Goal: Task Accomplishment & Management: Complete application form

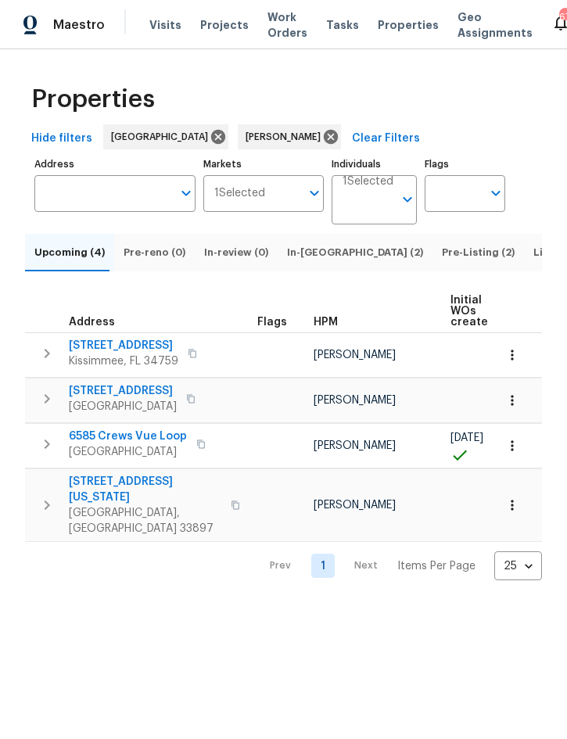
scroll to position [0, 103]
click at [532, 261] on span "Listed (15)" at bounding box center [558, 252] width 53 height 17
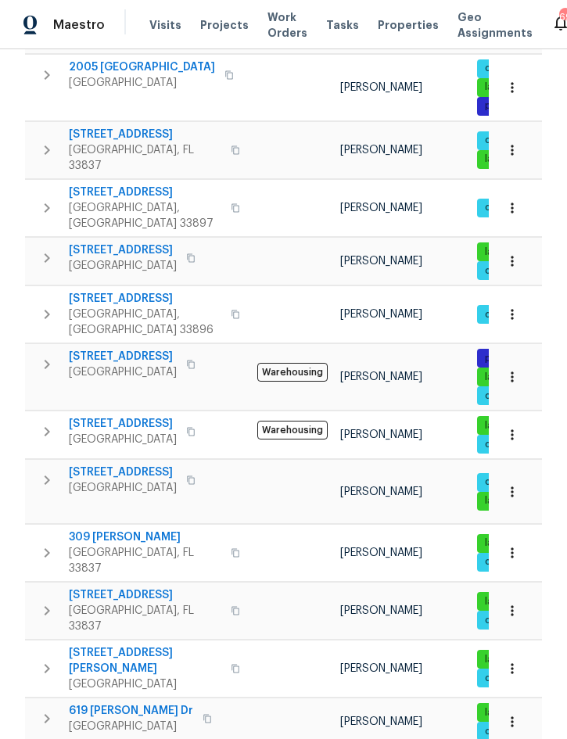
scroll to position [391, 0]
click at [49, 423] on icon "button" at bounding box center [47, 432] width 19 height 19
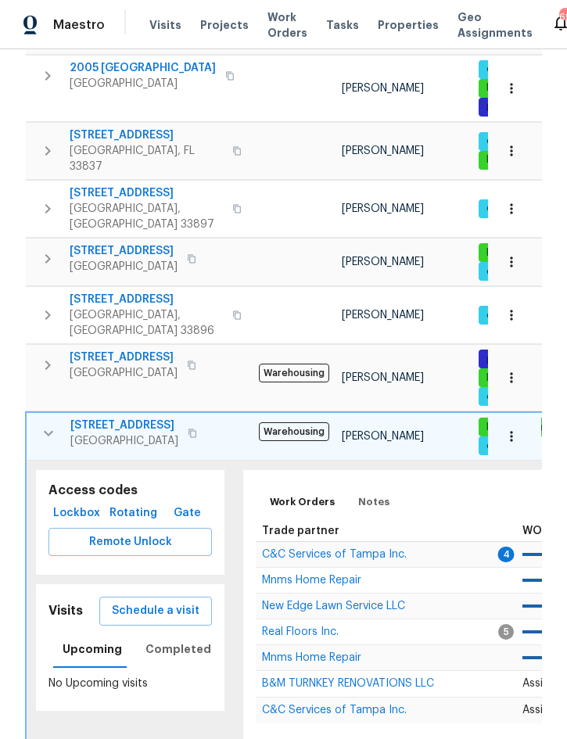
click at [512, 431] on icon "button" at bounding box center [511, 436] width 2 height 10
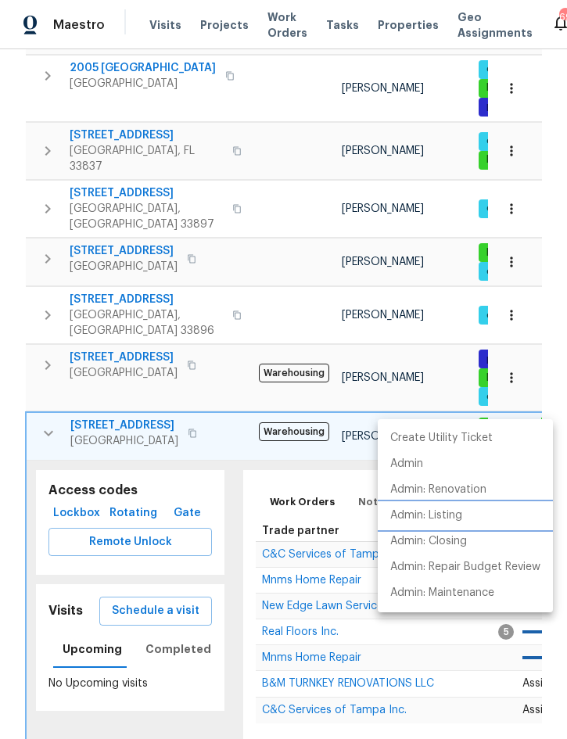
click at [451, 519] on p "Admin: Listing" at bounding box center [426, 516] width 72 height 16
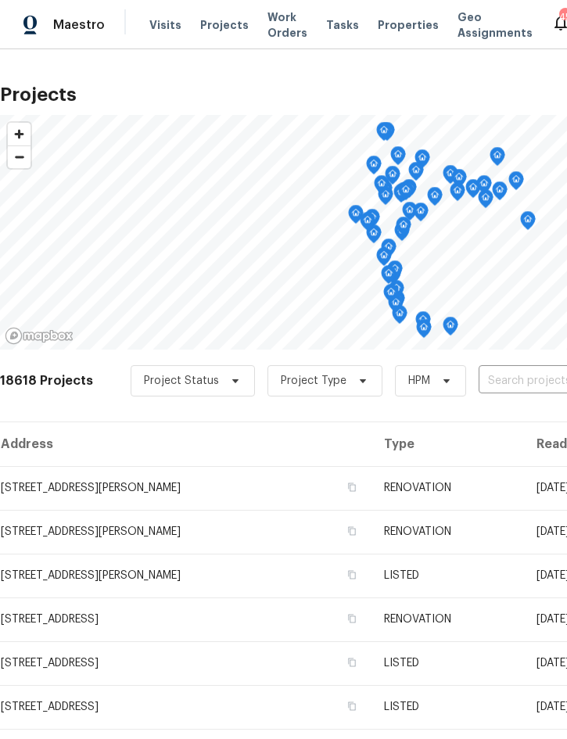
click at [534, 384] on input "text" at bounding box center [568, 381] width 179 height 24
type input "3646 dove"
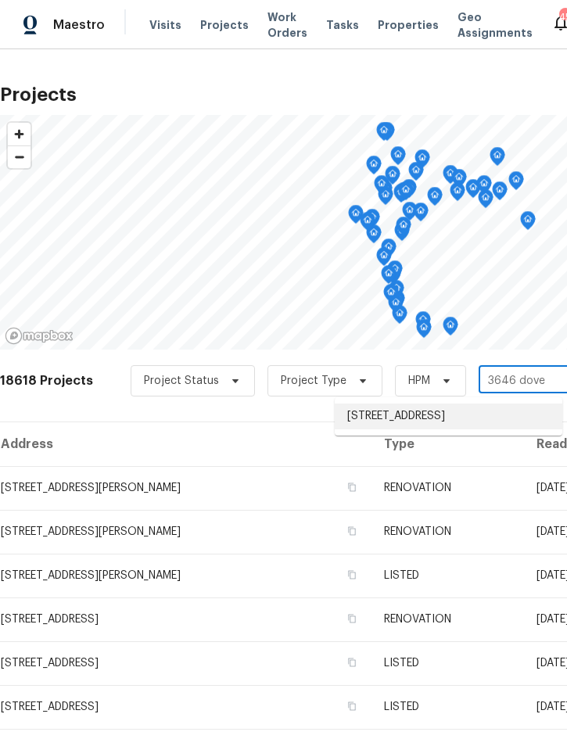
click at [466, 419] on li "[STREET_ADDRESS]" at bounding box center [449, 417] width 228 height 26
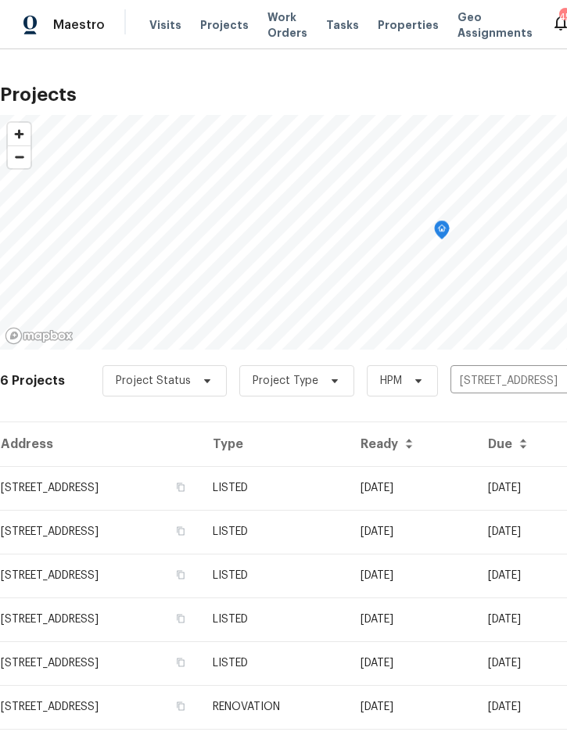
click at [348, 485] on td "LISTED" at bounding box center [274, 488] width 148 height 44
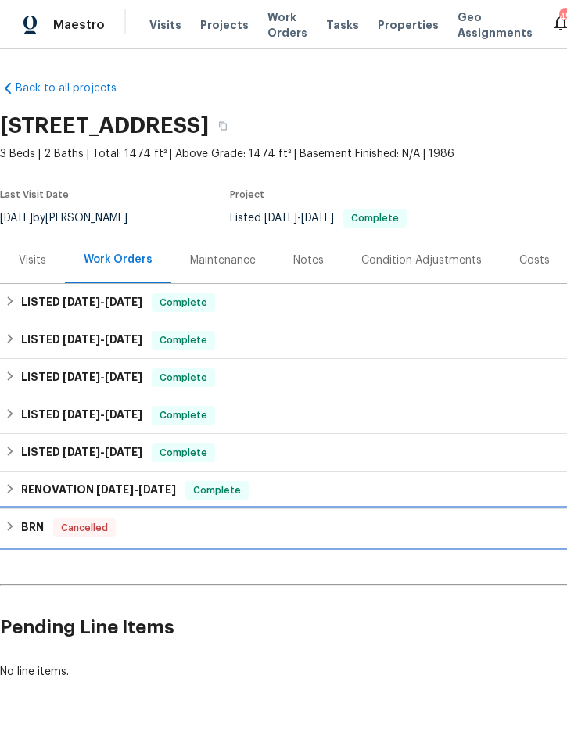
click at [483, 541] on div "BRN Cancelled" at bounding box center [442, 528] width 884 height 38
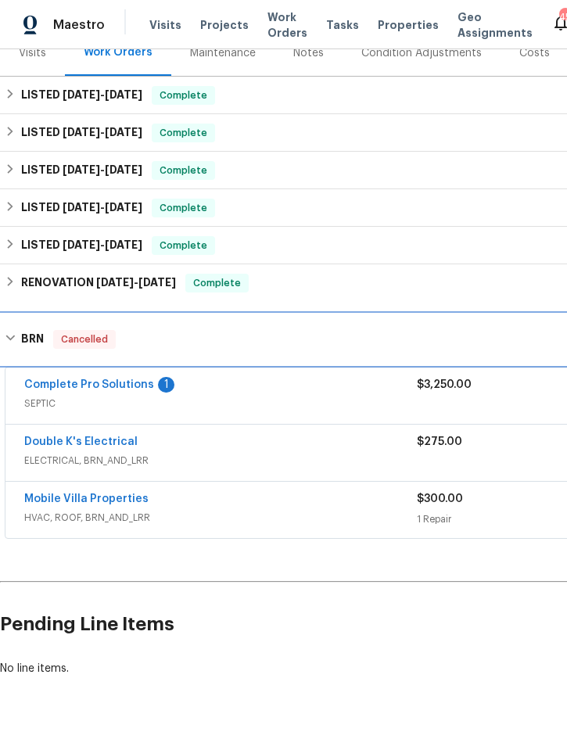
scroll to position [207, 0]
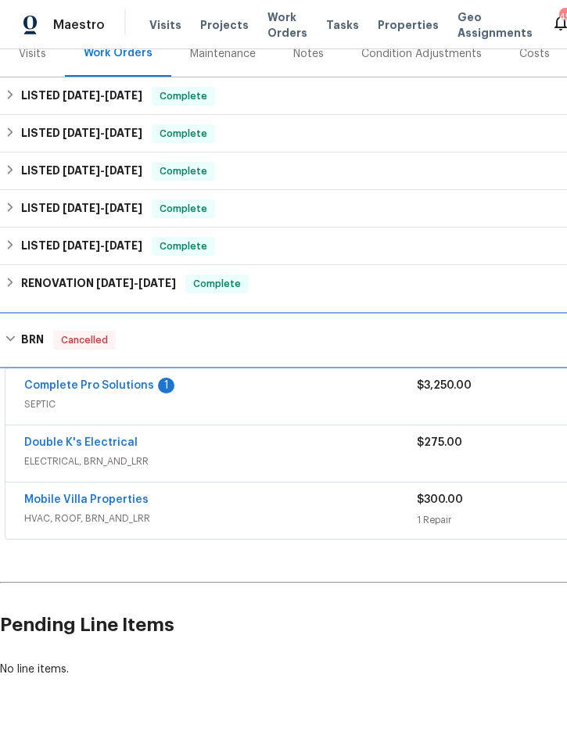
click at [28, 333] on h6 "BRN" at bounding box center [32, 340] width 23 height 19
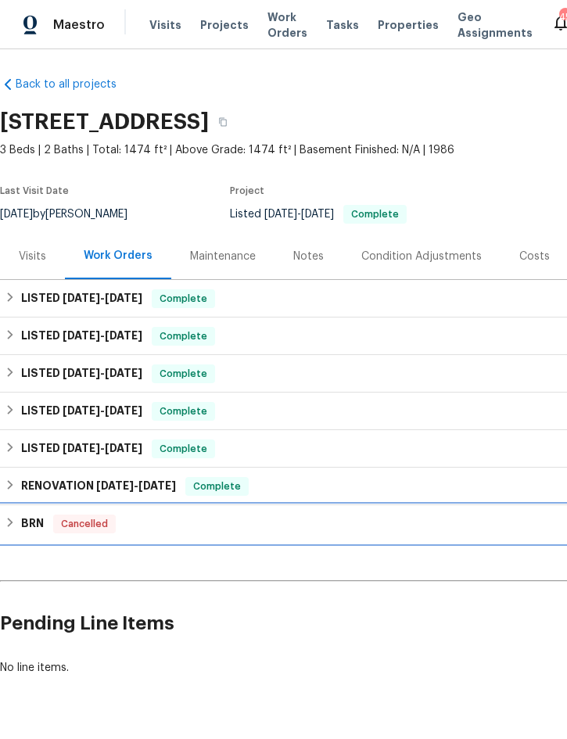
scroll to position [3, -1]
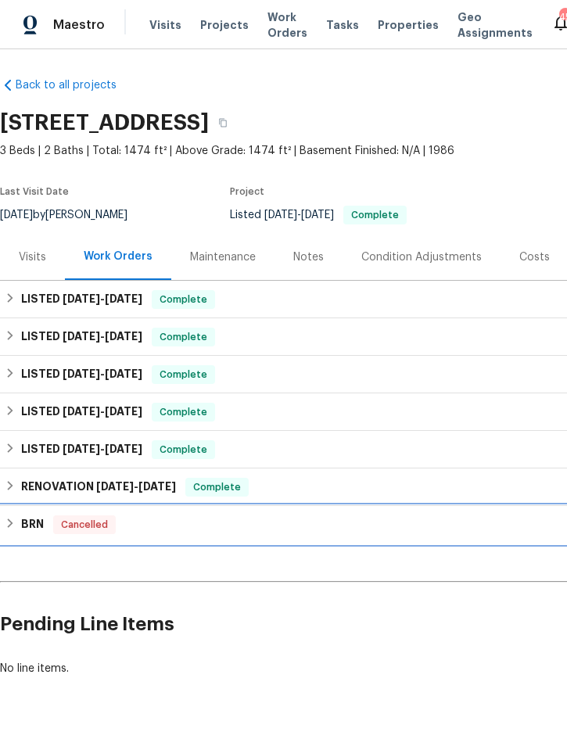
click at [31, 523] on h6 "BRN" at bounding box center [32, 525] width 23 height 19
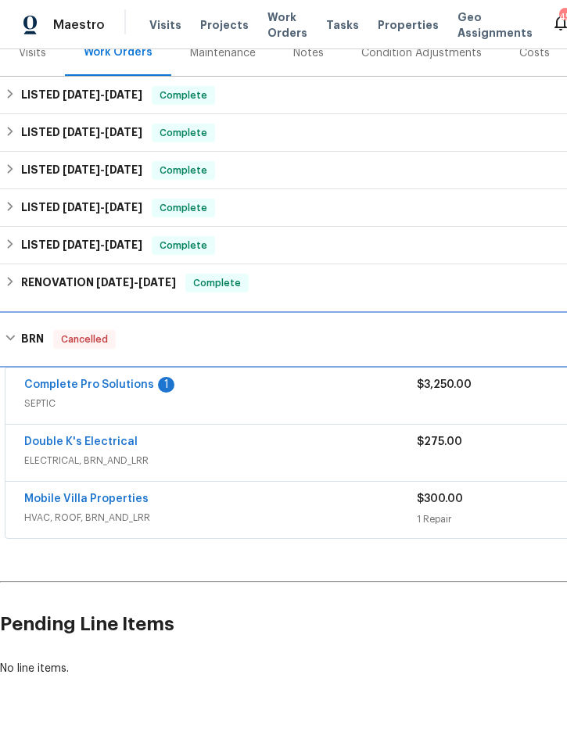
scroll to position [207, 0]
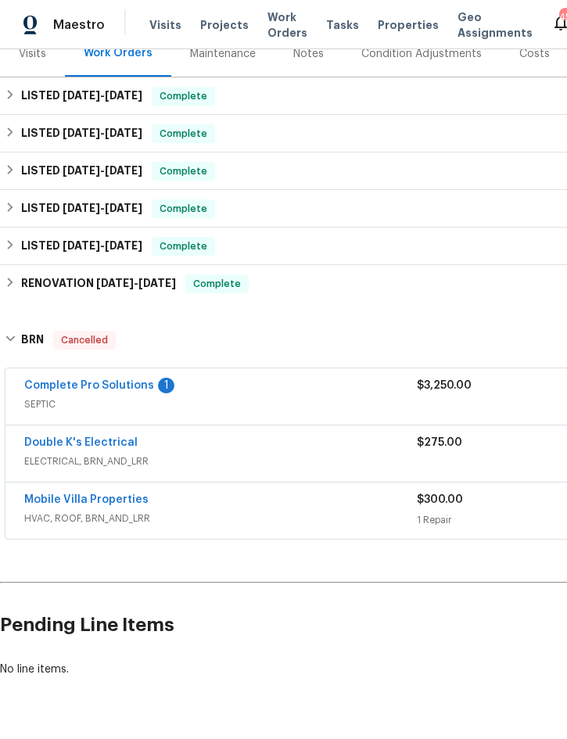
click at [47, 505] on link "Mobile Villa Properties" at bounding box center [86, 499] width 124 height 11
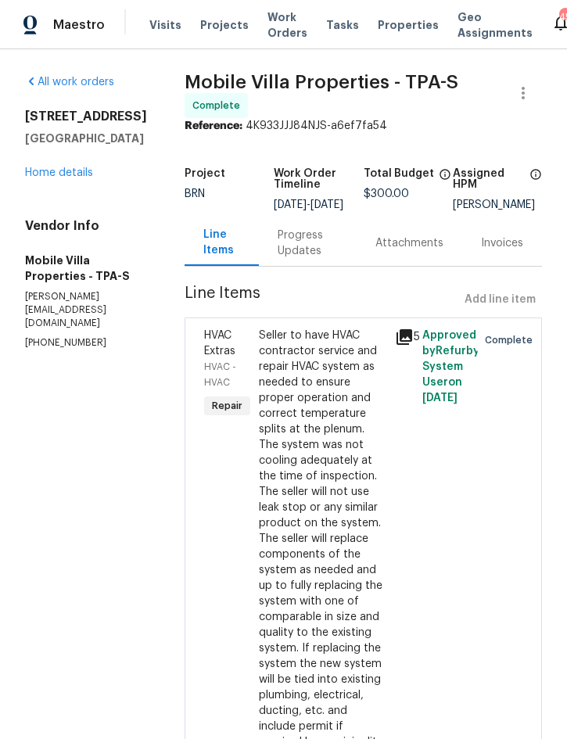
click at [46, 178] on link "Home details" at bounding box center [59, 172] width 68 height 11
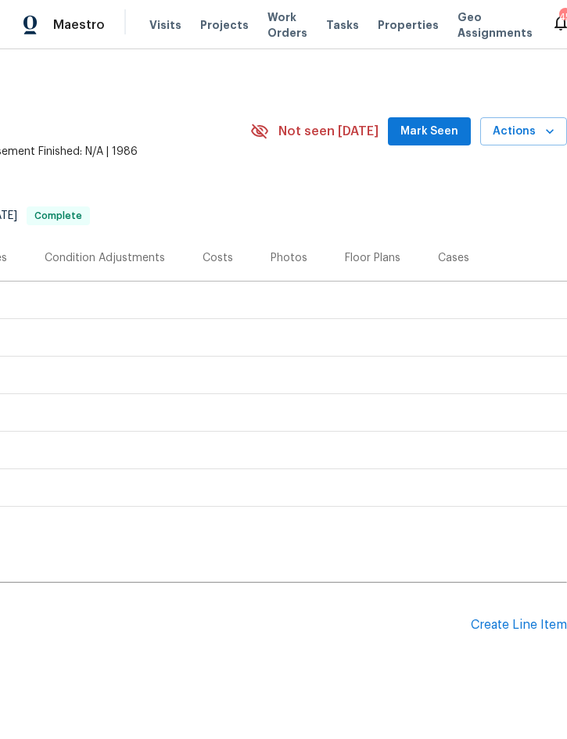
scroll to position [2, 317]
click at [512, 624] on div "Create Line Item" at bounding box center [519, 625] width 96 height 15
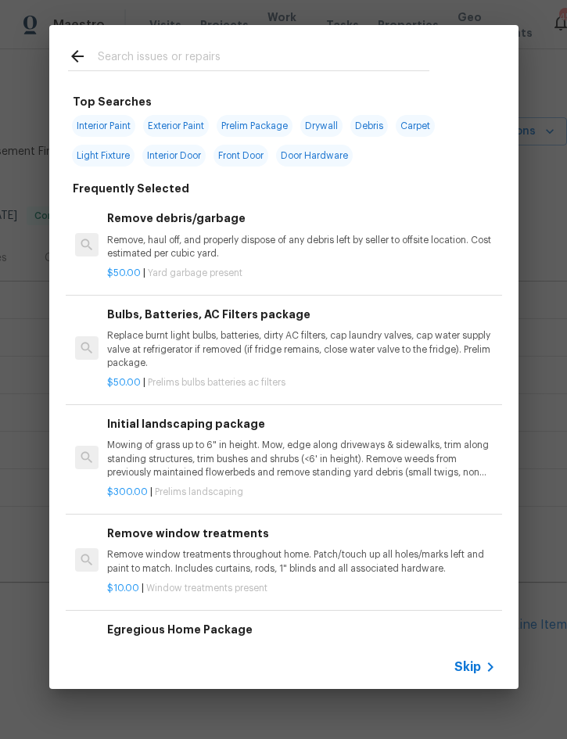
click at [177, 59] on input "text" at bounding box center [264, 58] width 332 height 23
type input "Hvac"
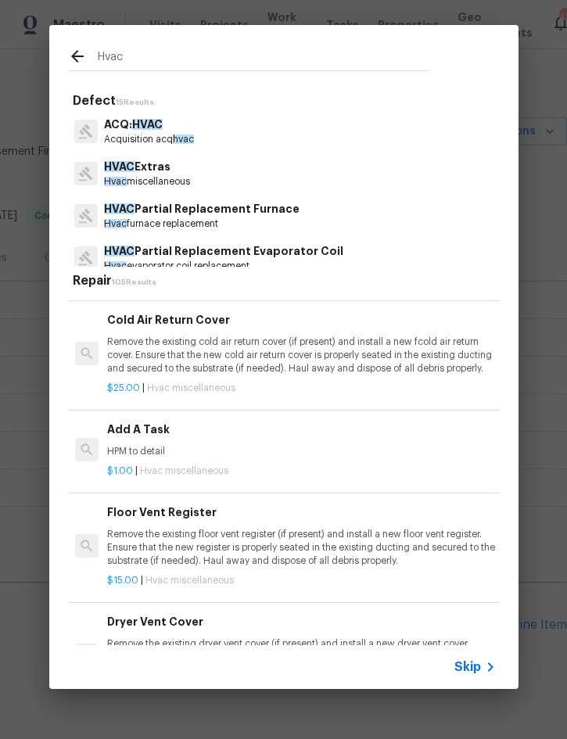
scroll to position [0, 0]
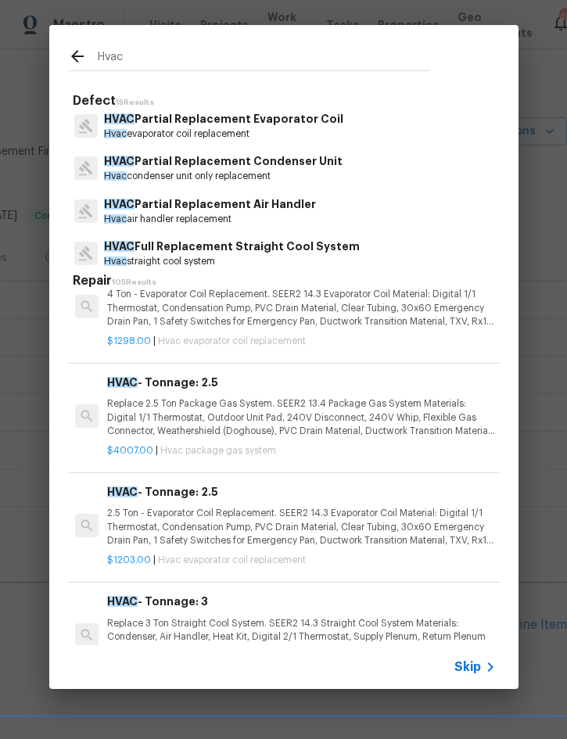
click at [286, 256] on p "Hvac straight cool system" at bounding box center [232, 261] width 256 height 13
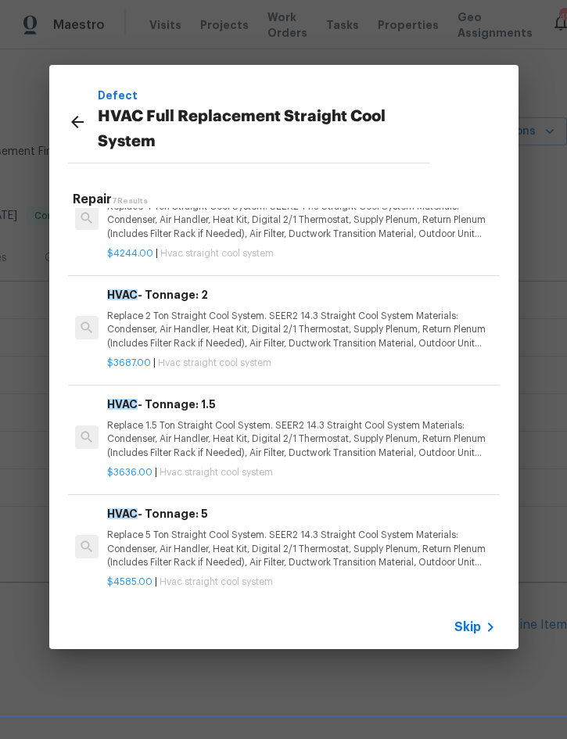
click at [68, 124] on icon at bounding box center [77, 122] width 19 height 19
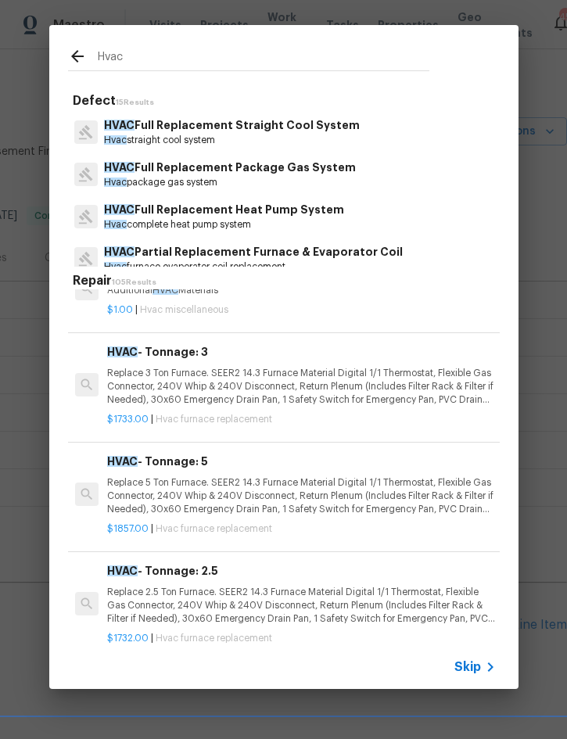
click at [240, 215] on p "HVAC Full Replacement Heat Pump System" at bounding box center [224, 210] width 240 height 16
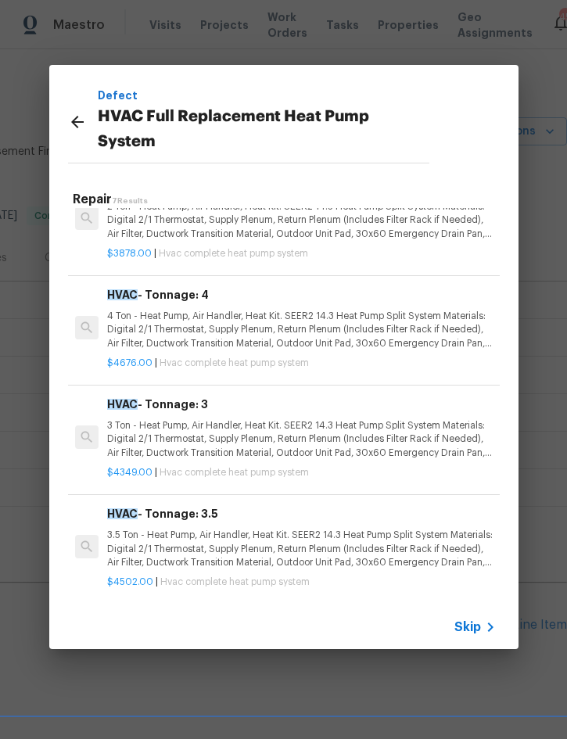
click at [353, 529] on p "3.5 Ton - Heat Pump, Air Handler, Heat Kit. SEER2 14.3 Heat Pump Split System M…" at bounding box center [301, 549] width 388 height 40
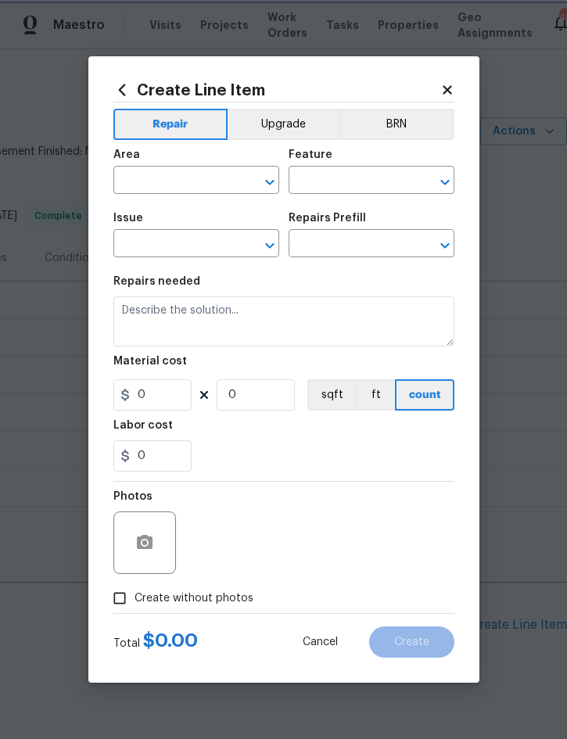
type input "HVAC"
type input "HVAC Full Replacement Heat Pump System"
type input "HVAC - Tonnage: 3.5 $4,502.00"
type textarea "3.5 Ton - Heat Pump, Air Handler, Heat Kit. SEER2 14.3 Heat Pump Split System M…"
type input "4502"
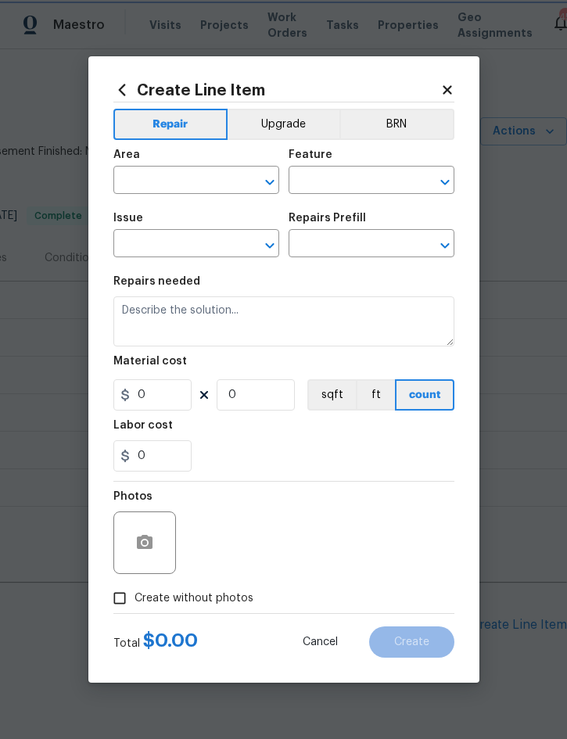
type input "1"
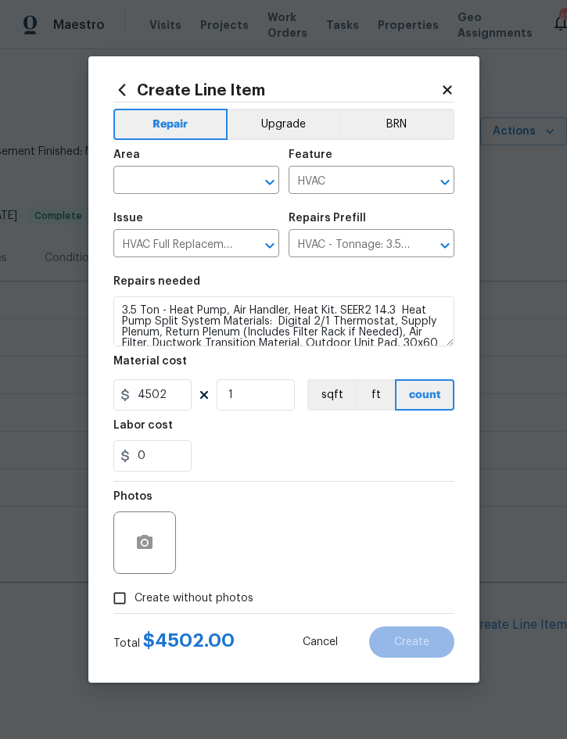
click at [181, 181] on input "text" at bounding box center [174, 182] width 122 height 24
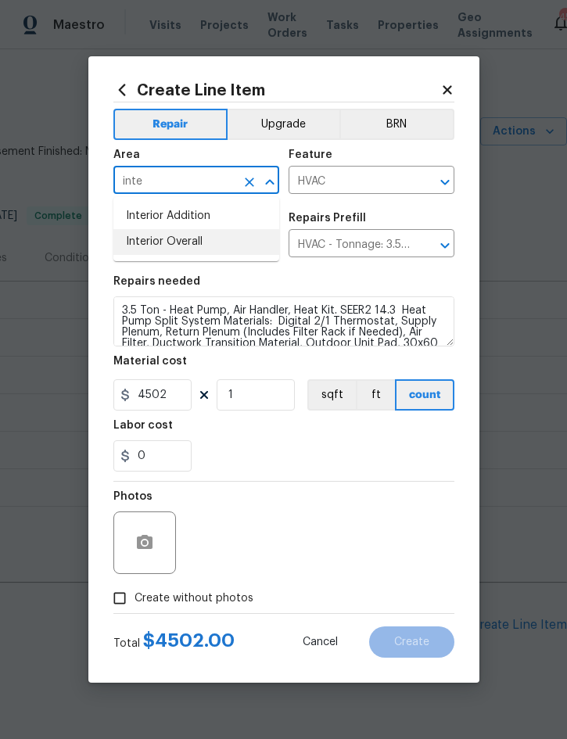
click at [197, 238] on li "Interior Overall" at bounding box center [196, 242] width 166 height 26
type input "Interior Overall"
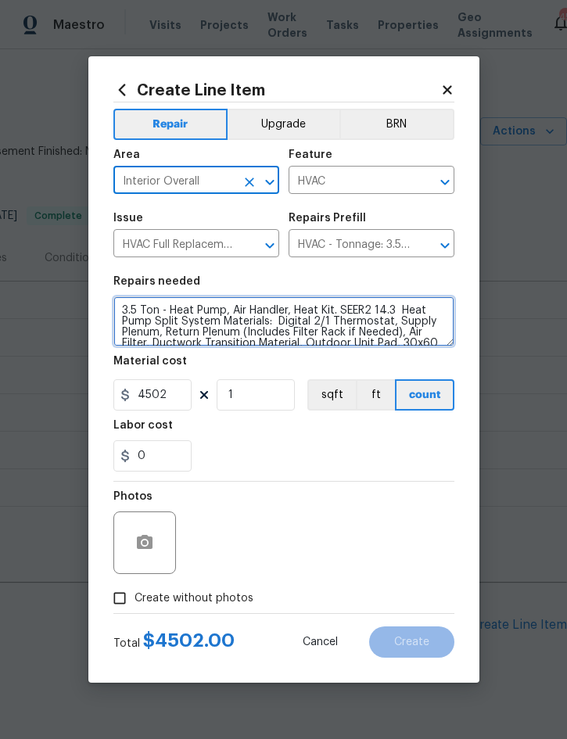
click at [123, 308] on textarea "3.5 Ton - Heat Pump, Air Handler, Heat Kit. SEER2 14.3 Heat Pump Split System M…" at bounding box center [283, 322] width 341 height 50
click at [187, 311] on textarea "3.5 Ton - Heat Pump, Air Handler, Heat Kit. SEER2 14.3 Heat Pump Split System M…" at bounding box center [283, 322] width 341 height 50
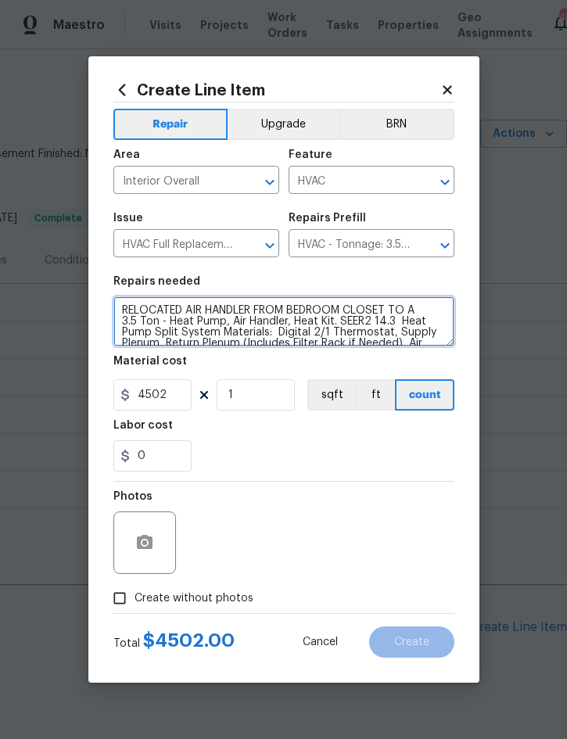
scroll to position [2, 317]
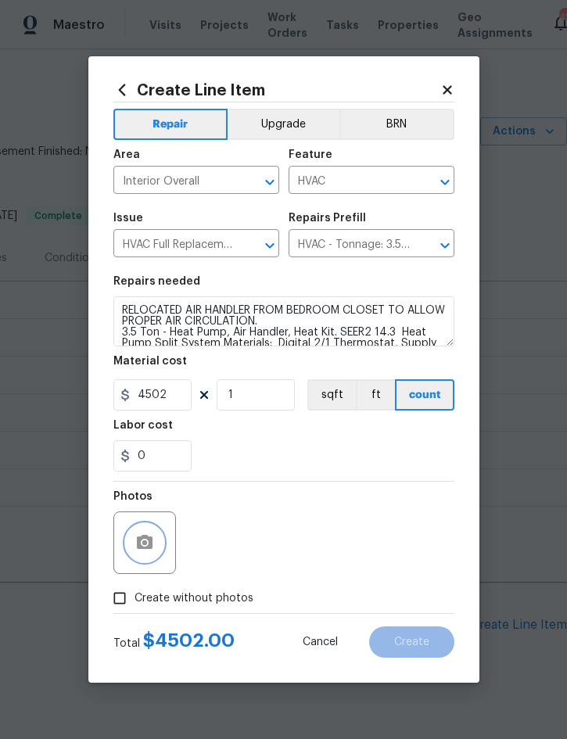
click at [160, 545] on button "button" at bounding box center [145, 543] width 38 height 38
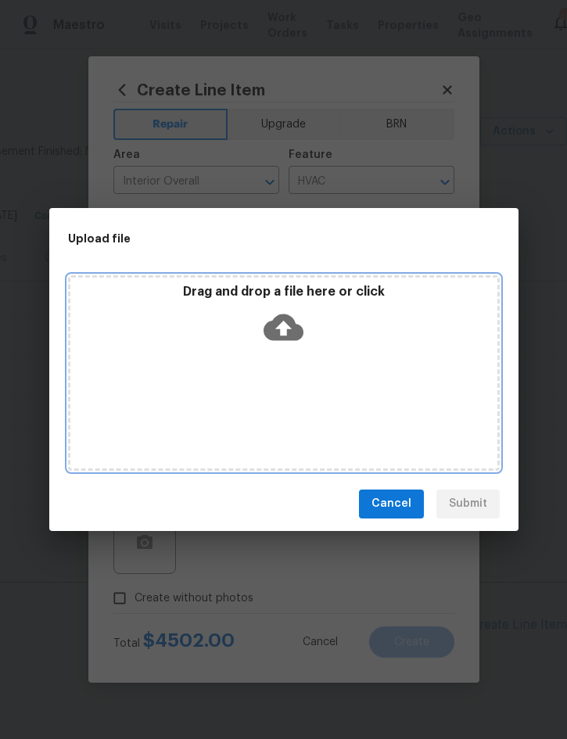
click at [381, 315] on div "Drag and drop a file here or click" at bounding box center [283, 317] width 427 height 67
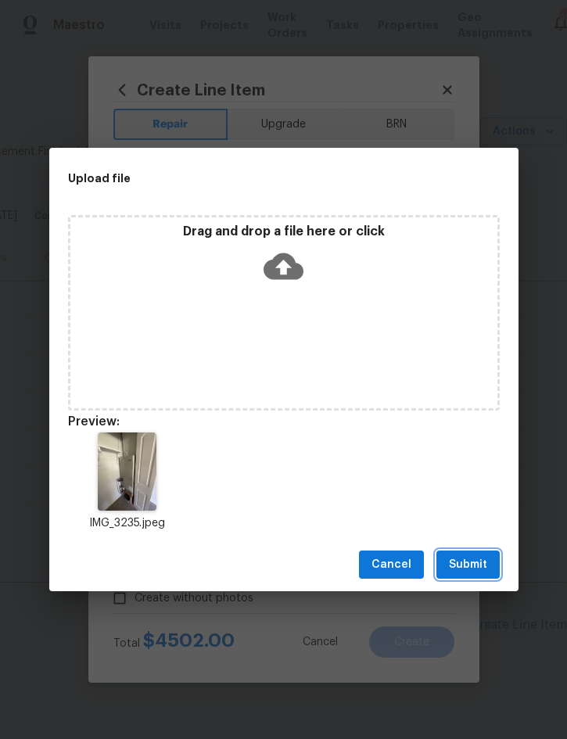
click at [463, 570] on span "Submit" at bounding box center [468, 566] width 38 height 20
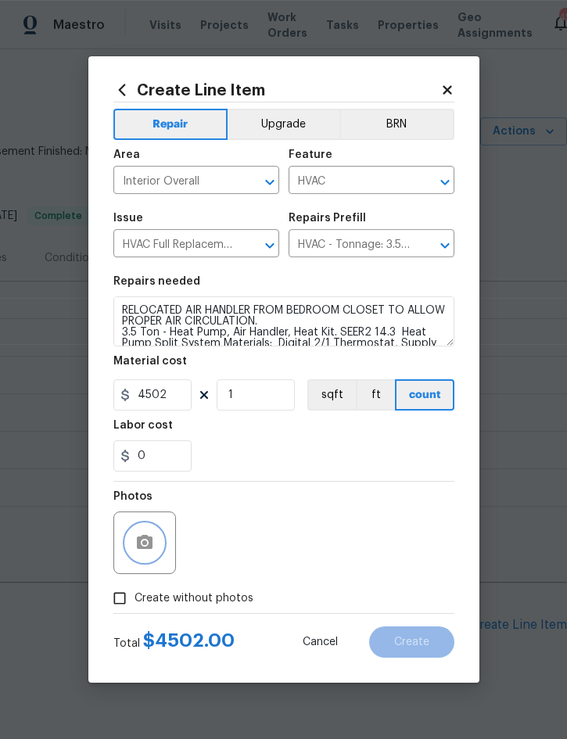
scroll to position [43, 0]
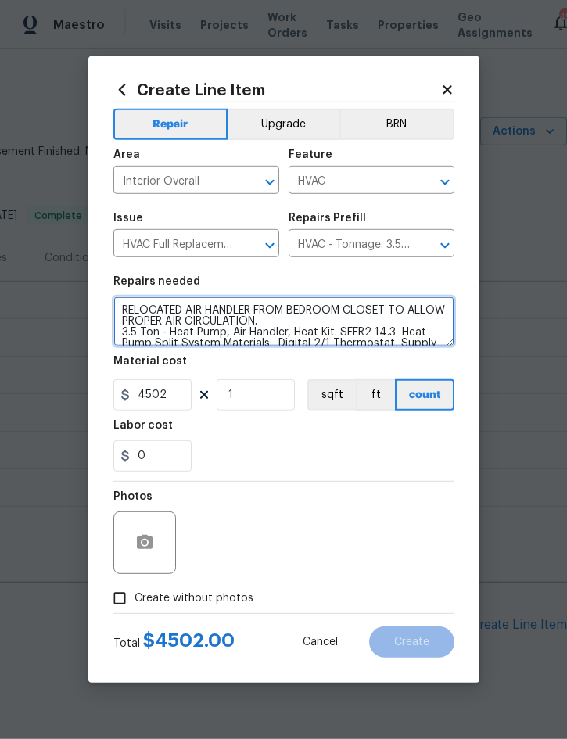
click at [185, 316] on textarea "RELOCATED AIR HANDLER FROM BEDROOM CLOSET TO ALLOW PROPER AIR CIRCULATION. 3.5 …" at bounding box center [283, 322] width 341 height 50
click at [404, 309] on textarea "RELOCATE AIR HANDLER FROM BEDROOM CLOSET TO ALLOW PROPER AIR CIRCULATION. 3.5 T…" at bounding box center [283, 322] width 341 height 50
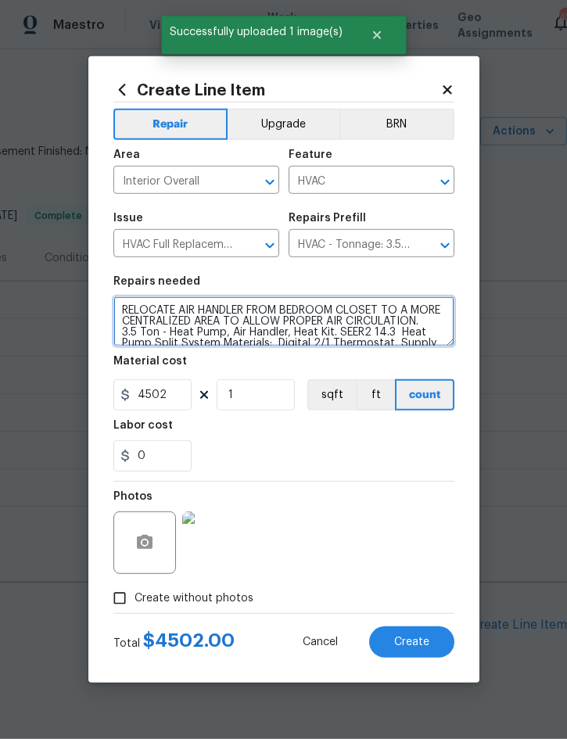
type textarea "RELOCATE AIR HANDLER FROM BEDROOM CLOSET TO A MORE CENTRALIZED AREA TO ALLOW PR…"
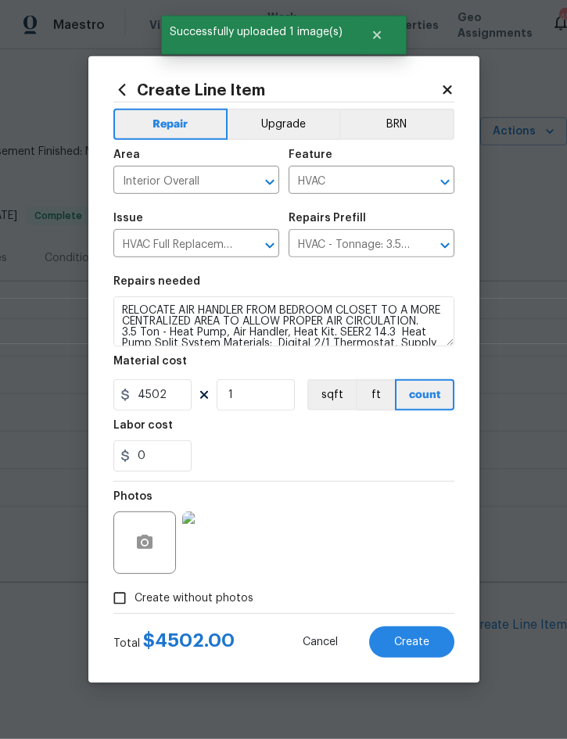
click at [407, 641] on span "Create" at bounding box center [411, 643] width 35 height 12
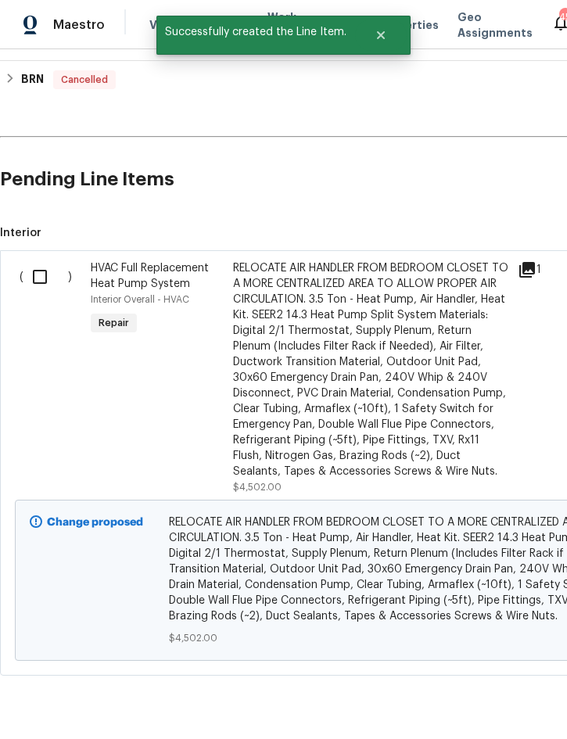
scroll to position [448, 0]
click at [39, 261] on input "checkbox" at bounding box center [45, 277] width 45 height 33
checkbox input "true"
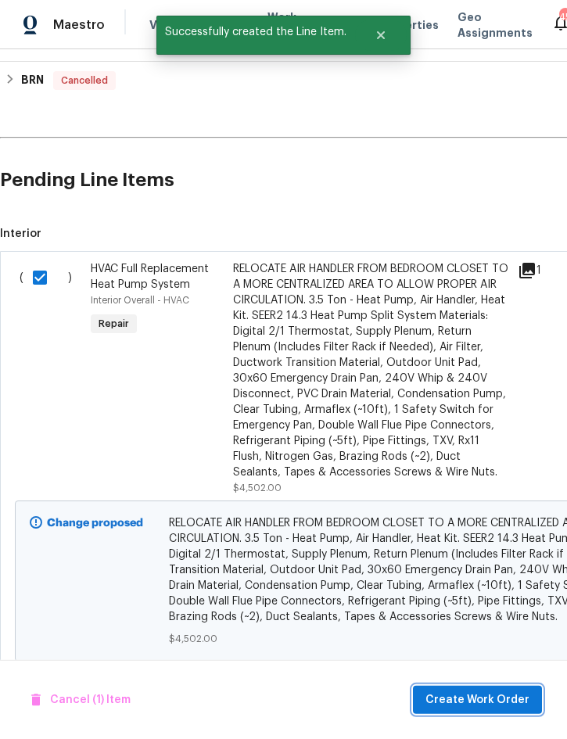
click at [492, 697] on span "Create Work Order" at bounding box center [478, 701] width 104 height 20
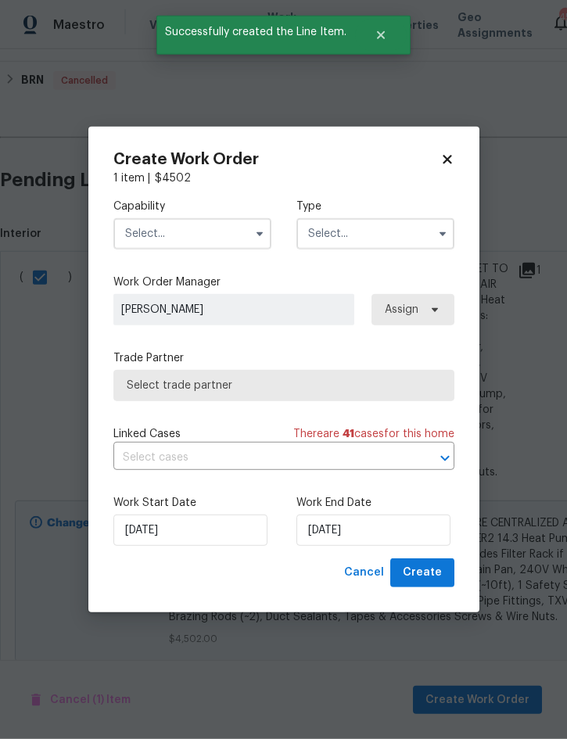
click at [213, 236] on input "text" at bounding box center [192, 233] width 158 height 31
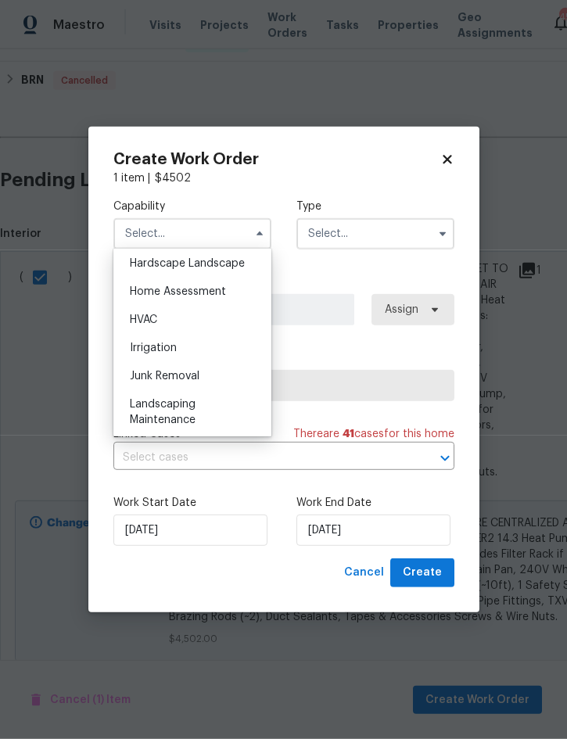
scroll to position [890, 0]
click at [180, 327] on div "HVAC" at bounding box center [192, 321] width 150 height 28
type input "HVAC"
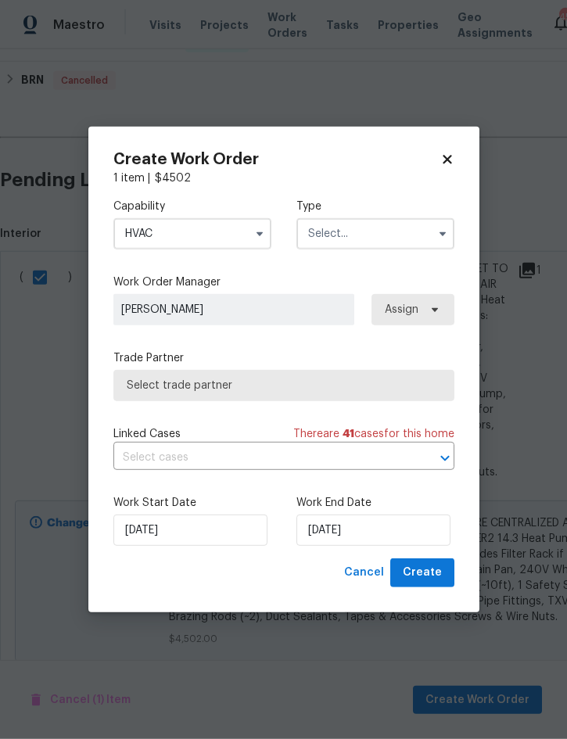
click at [354, 236] on input "text" at bounding box center [376, 233] width 158 height 31
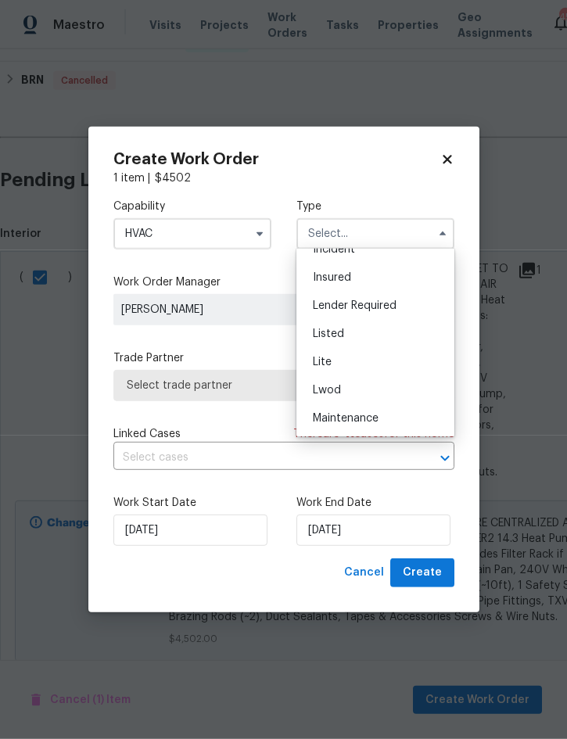
scroll to position [101, 0]
click at [358, 340] on div "Listed" at bounding box center [375, 335] width 150 height 28
type input "Listed"
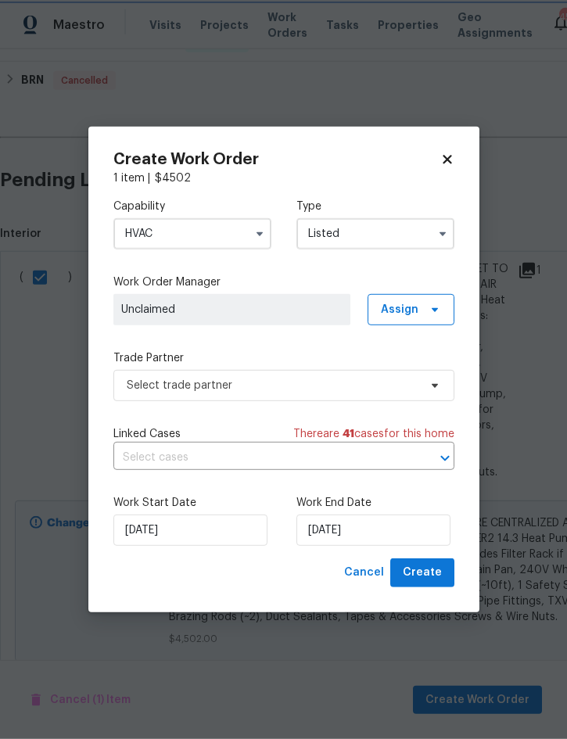
scroll to position [0, 0]
click at [419, 307] on span "Assign" at bounding box center [411, 309] width 87 height 31
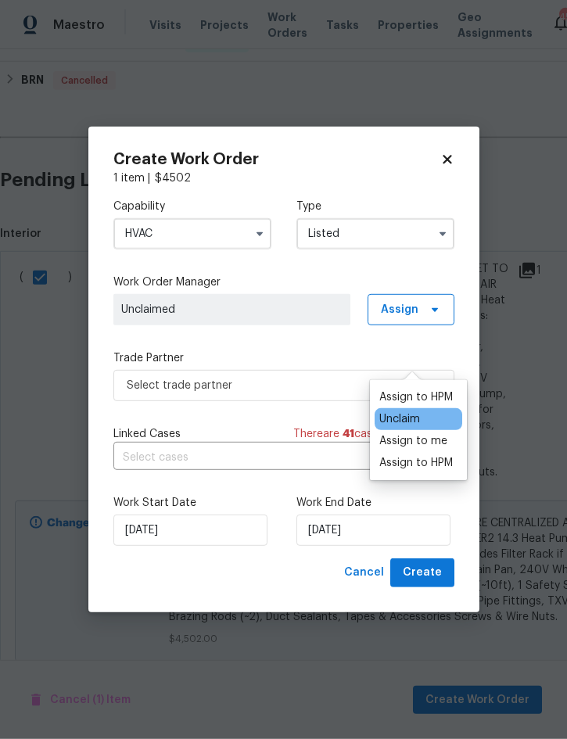
click at [435, 433] on div "Assign to me" at bounding box center [413, 441] width 68 height 16
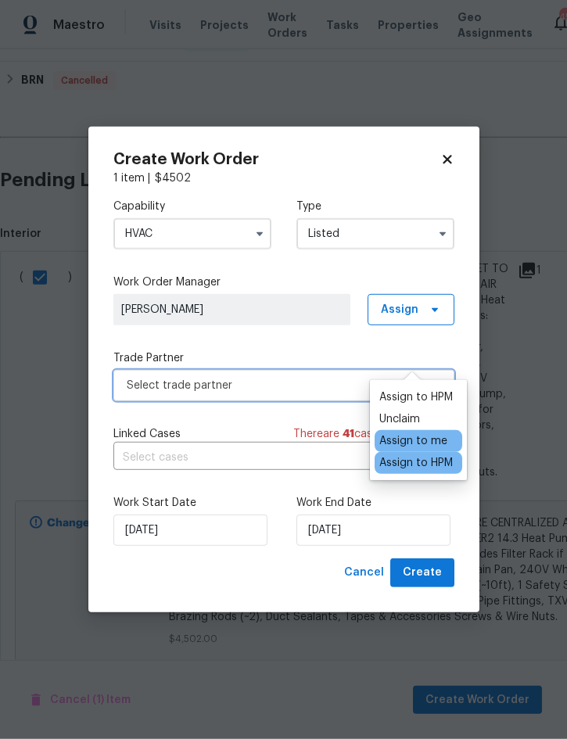
click at [275, 379] on span "Select trade partner" at bounding box center [273, 386] width 292 height 16
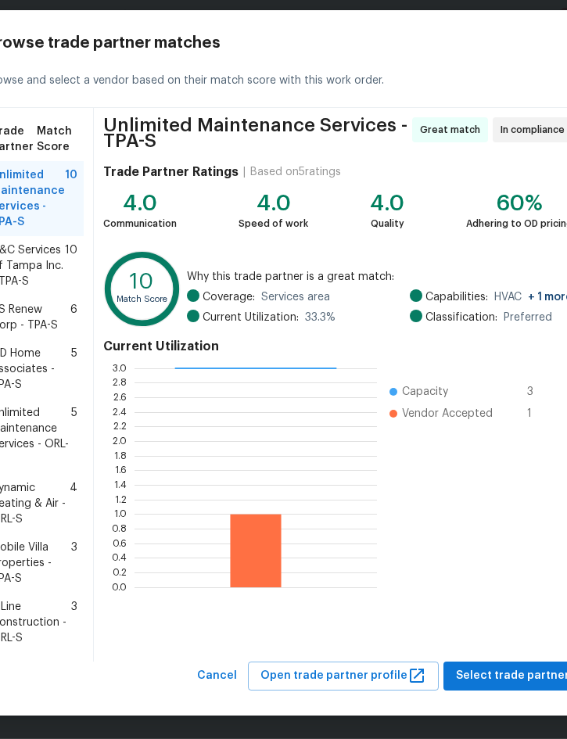
scroll to position [28, 0]
click at [20, 556] on span "Mobile Villa Properties - TPA-S" at bounding box center [31, 563] width 80 height 47
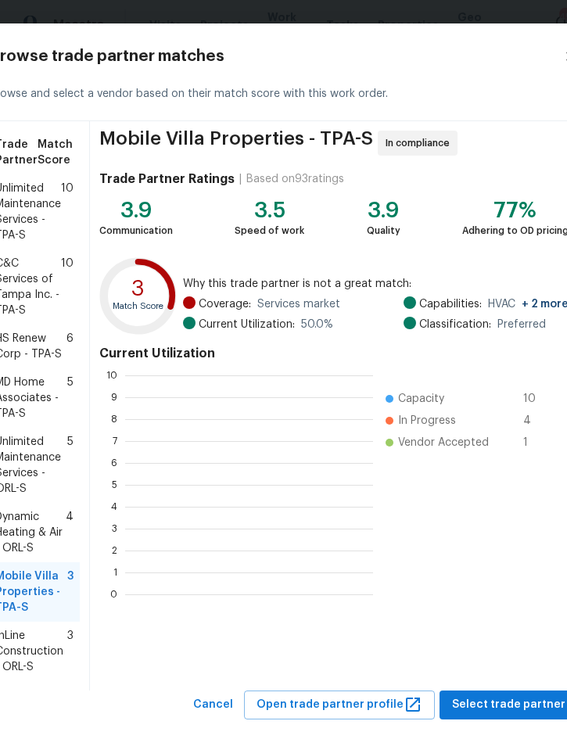
scroll to position [219, 248]
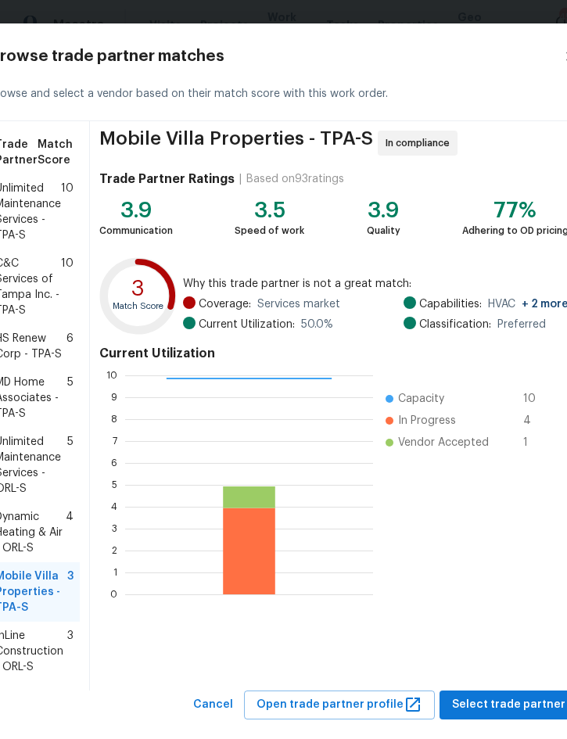
click at [500, 685] on div "Mobile Villa Properties - TPA-S In compliance Trade Partner Ratings | Based on …" at bounding box center [334, 406] width 488 height 570
click at [506, 705] on span "Select trade partner" at bounding box center [508, 706] width 113 height 20
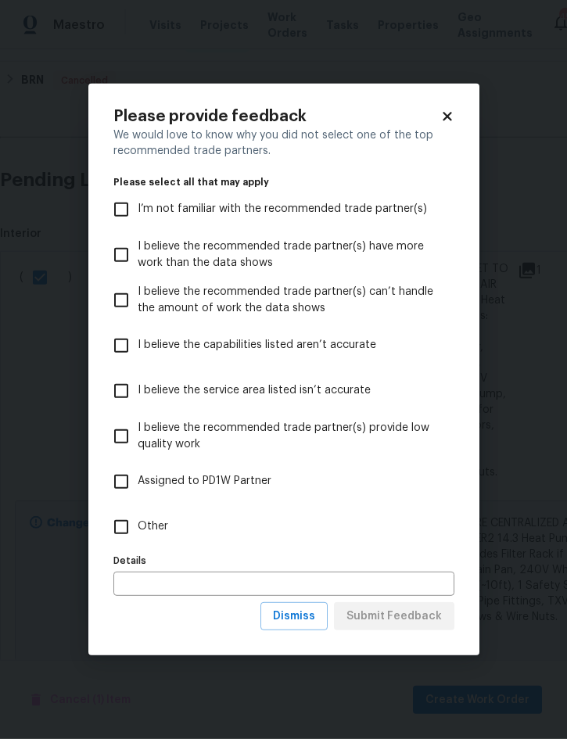
click at [154, 537] on label "Other" at bounding box center [273, 527] width 337 height 45
click at [138, 537] on input "Other" at bounding box center [121, 527] width 33 height 33
checkbox input "true"
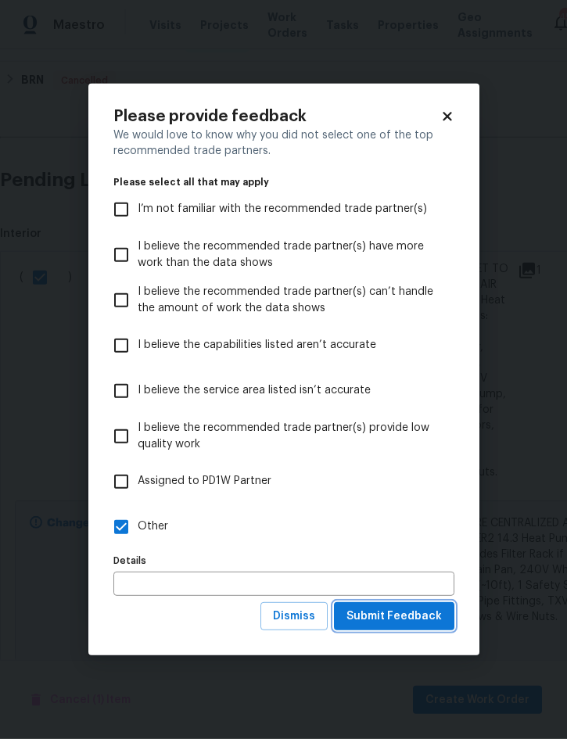
click at [415, 628] on button "Submit Feedback" at bounding box center [394, 616] width 120 height 29
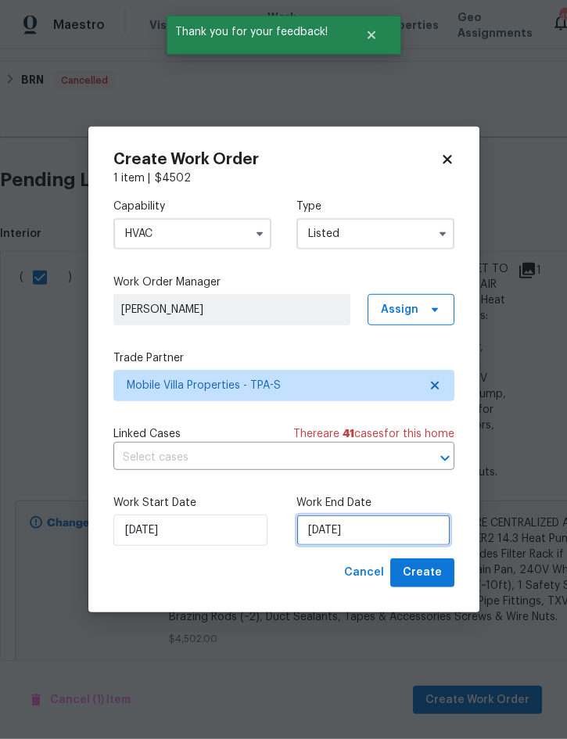
click at [378, 532] on input "[DATE]" at bounding box center [374, 530] width 154 height 31
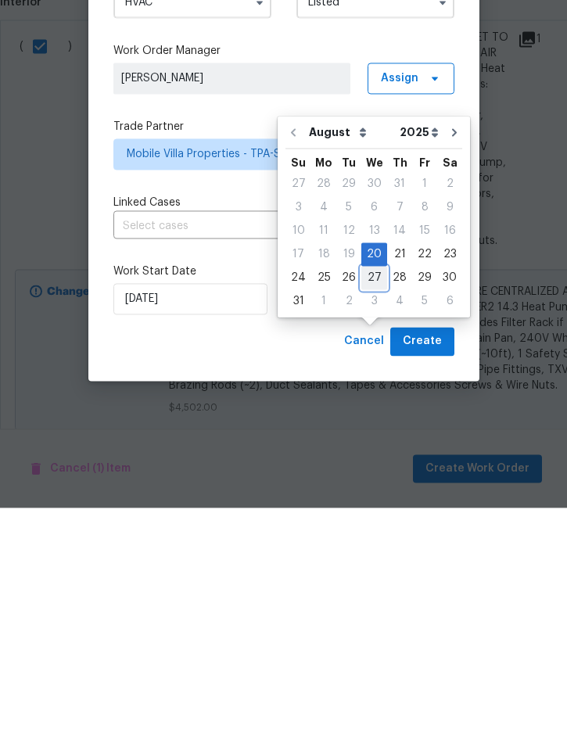
click at [368, 498] on div "27" at bounding box center [374, 509] width 26 height 22
type input "[DATE]"
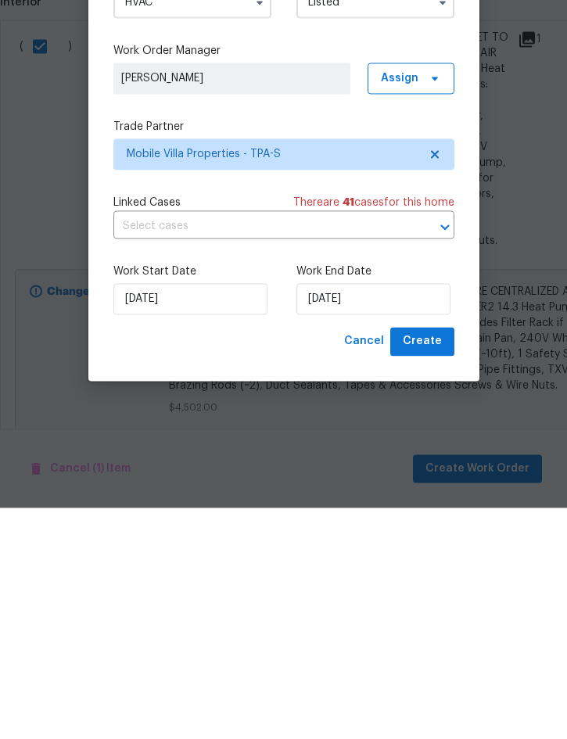
scroll to position [44, 0]
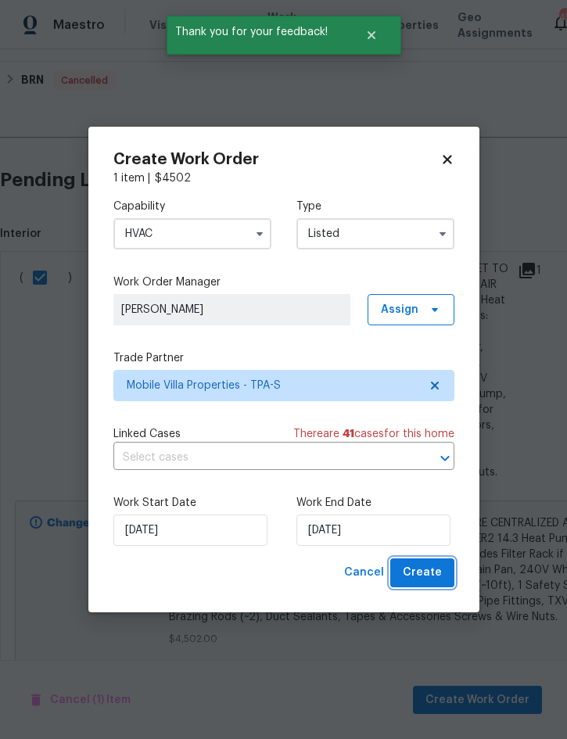
click at [425, 577] on span "Create" at bounding box center [422, 573] width 39 height 20
checkbox input "false"
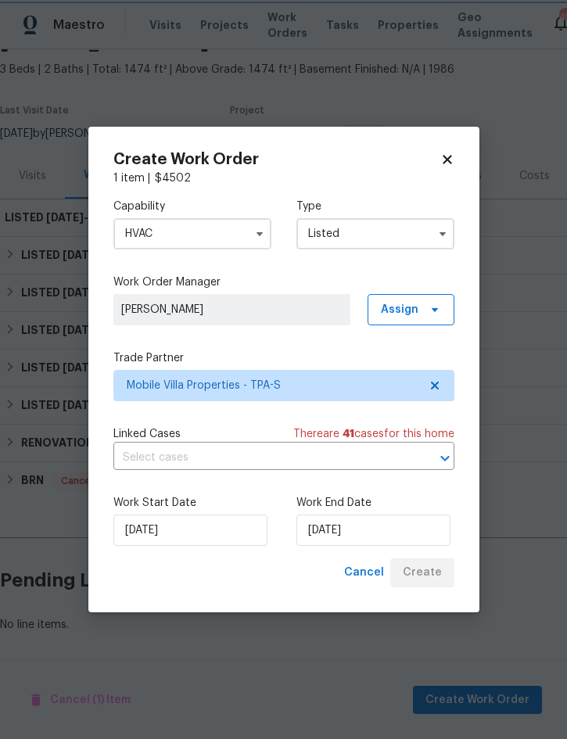
scroll to position [40, 0]
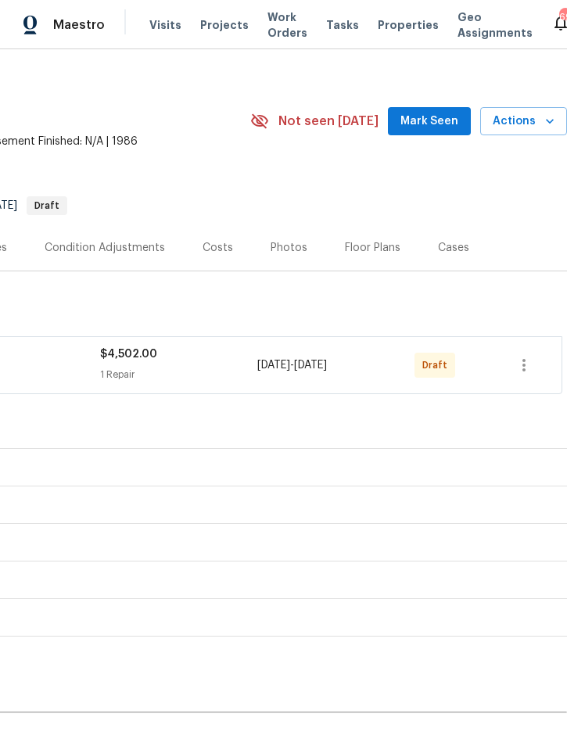
scroll to position [13, 317]
click at [527, 366] on icon "button" at bounding box center [524, 365] width 19 height 19
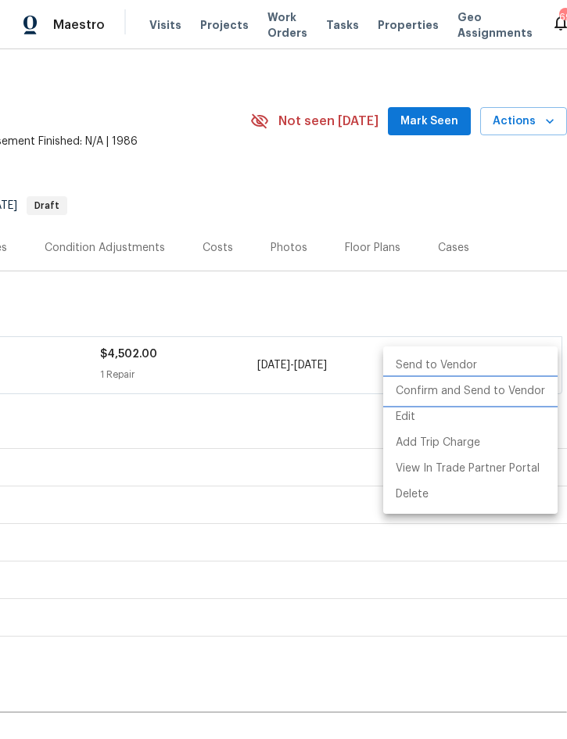
click at [502, 385] on li "Confirm and Send to Vendor" at bounding box center [470, 392] width 174 height 26
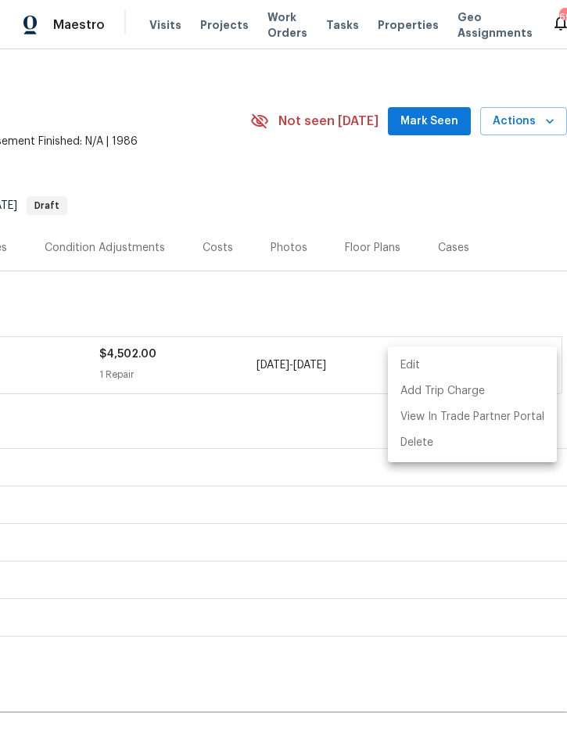
click at [510, 192] on div at bounding box center [283, 369] width 567 height 739
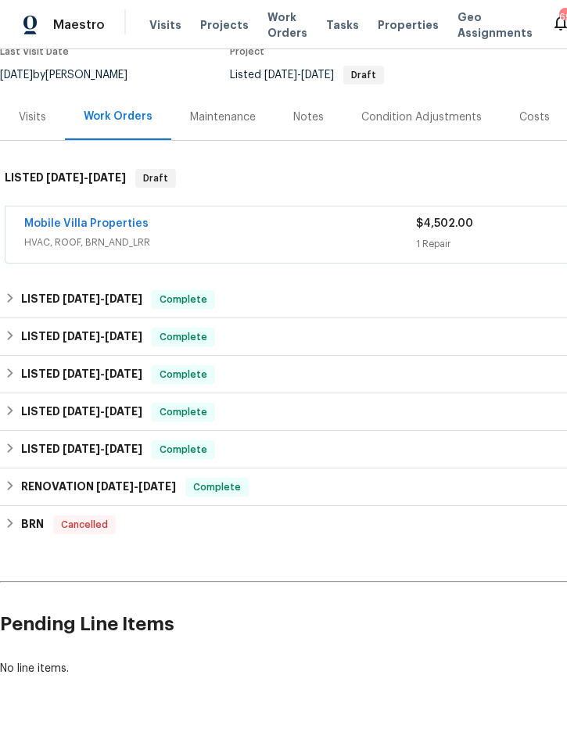
scroll to position [142, 0]
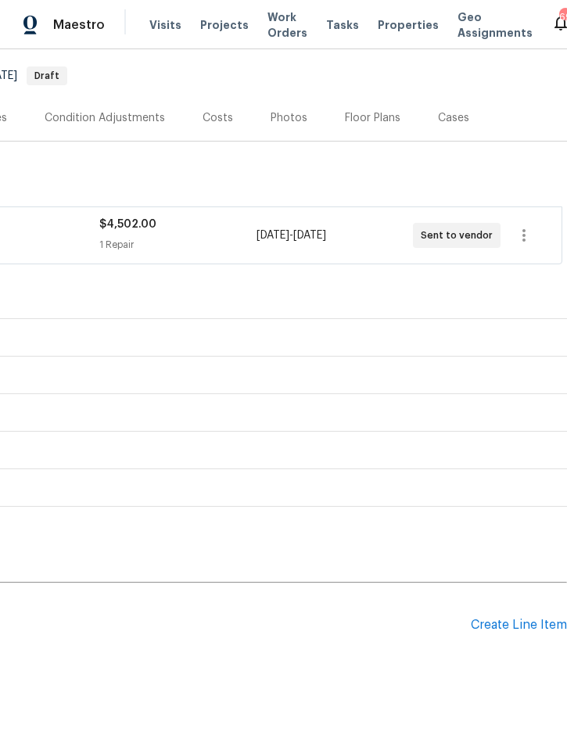
click at [508, 625] on div "Create Line Item" at bounding box center [519, 625] width 96 height 15
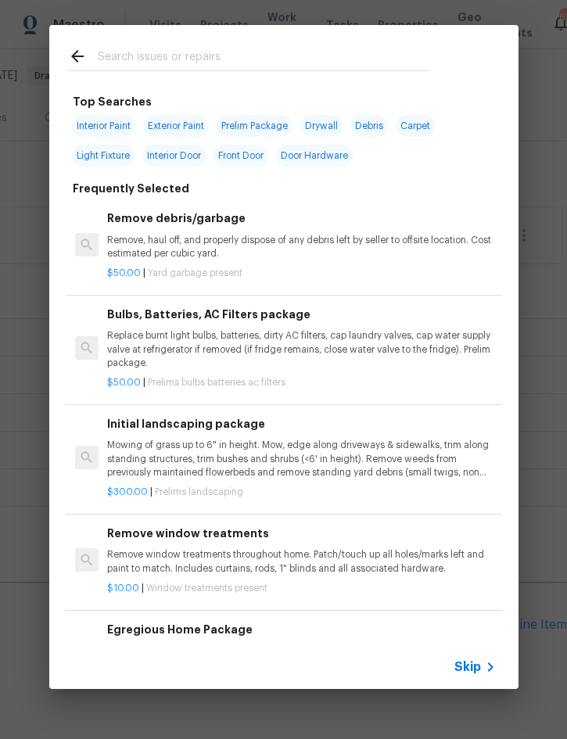
click at [237, 61] on input "text" at bounding box center [264, 58] width 332 height 23
type input "Pest"
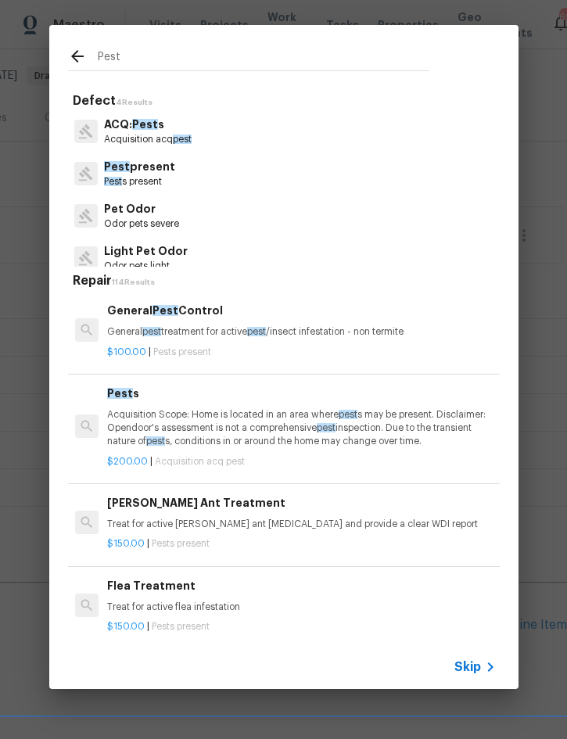
click at [218, 313] on h6 "General Pest Control" at bounding box center [301, 310] width 388 height 17
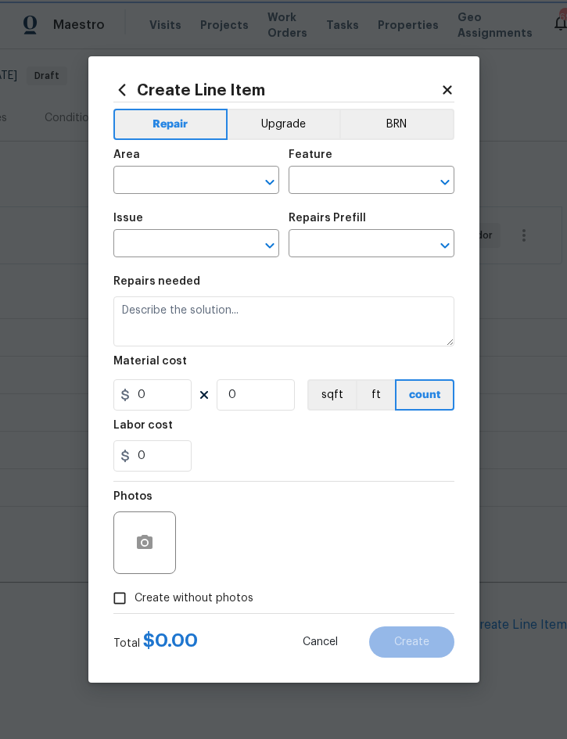
type input "Pests"
type input "Pest present"
type input "General Pest Control $100.00"
type textarea "General pest treatment for active pest/insect infestation - non termite"
type input "100"
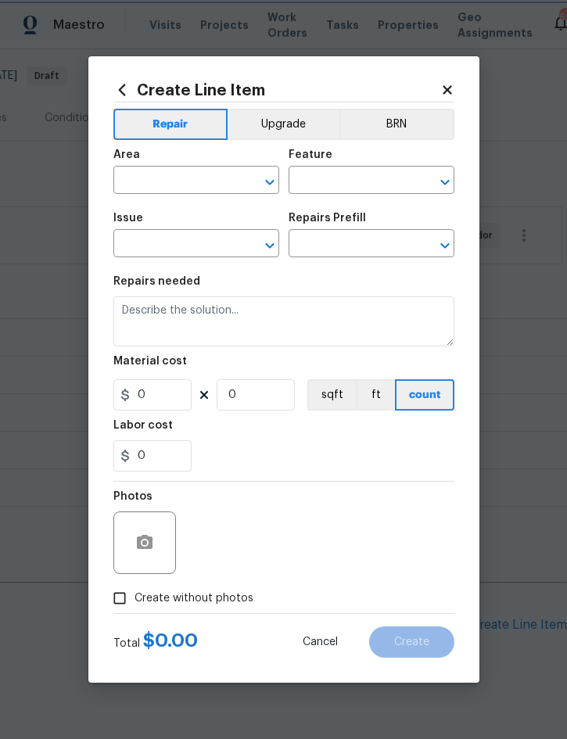
type input "1"
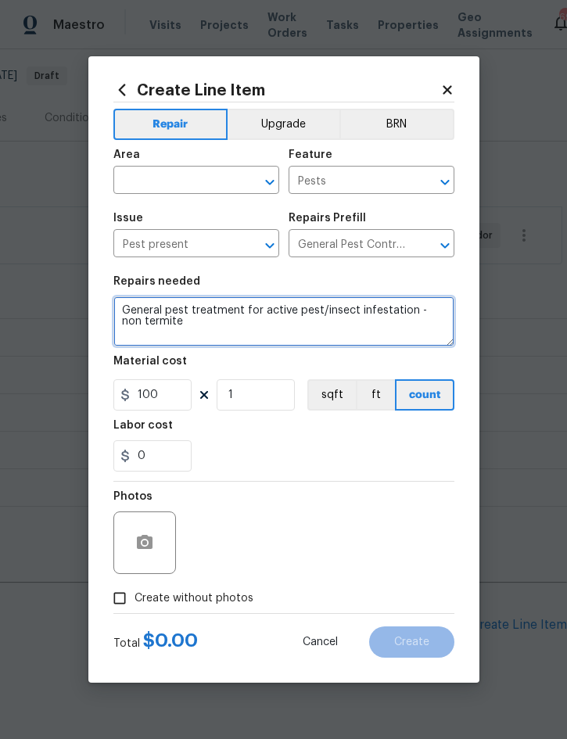
click at [217, 312] on textarea "General pest treatment for active pest/insect infestation - non termite" at bounding box center [283, 322] width 341 height 50
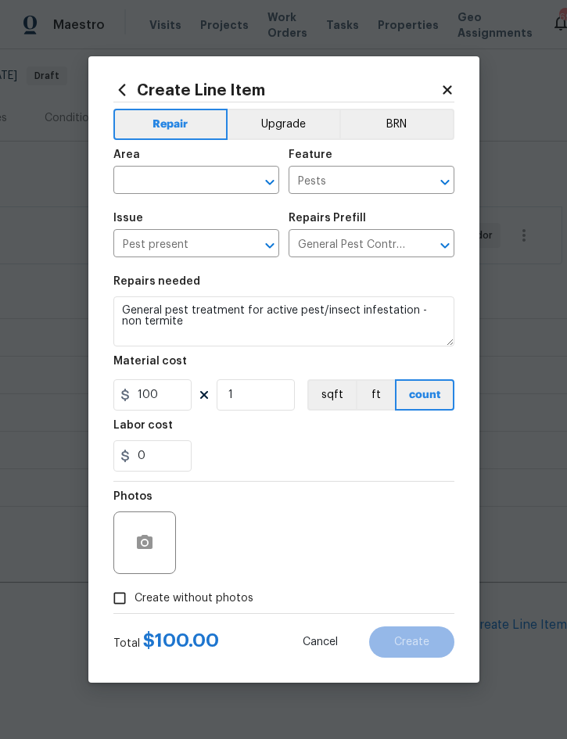
click at [187, 174] on input "text" at bounding box center [174, 182] width 122 height 24
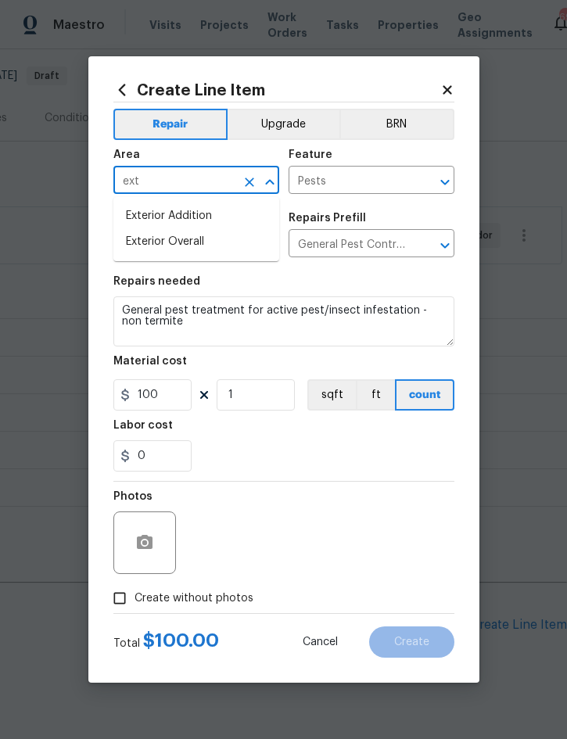
click at [195, 246] on li "Exterior Overall" at bounding box center [196, 242] width 166 height 26
type input "Exterior Overall"
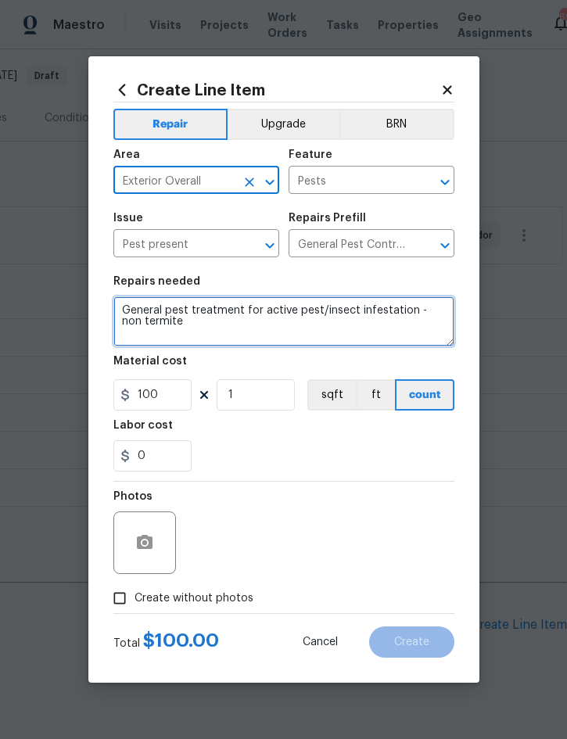
click at [128, 303] on textarea "General pest treatment for active pest/insect infestation - non termite" at bounding box center [283, 322] width 341 height 50
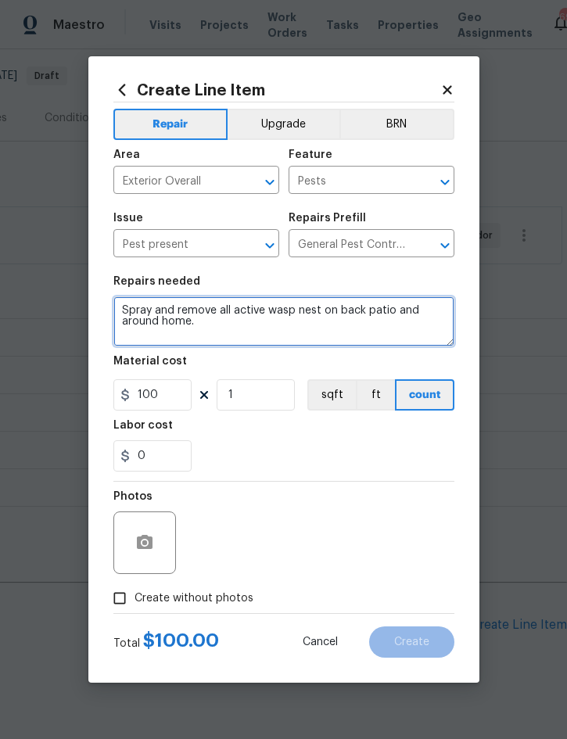
type textarea "Spray and remove all active wasp nest on back patio and around home."
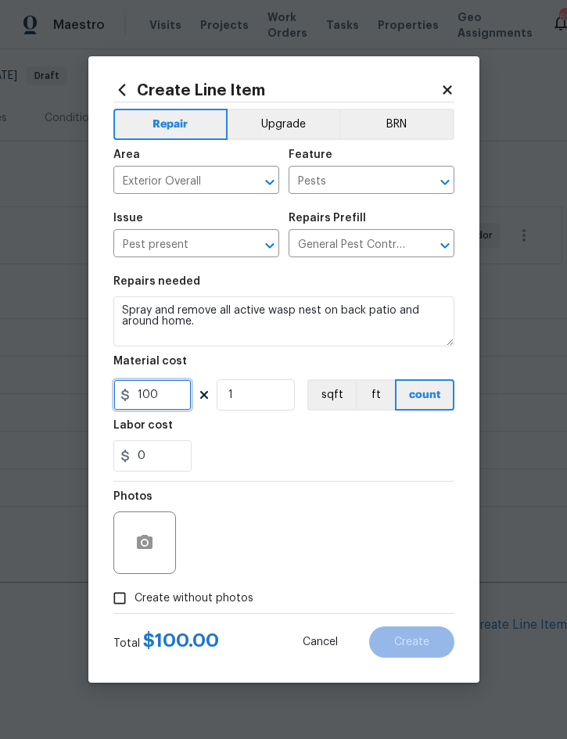
click at [169, 401] on input "100" at bounding box center [152, 394] width 78 height 31
type input "75"
click at [149, 534] on button "button" at bounding box center [145, 543] width 38 height 38
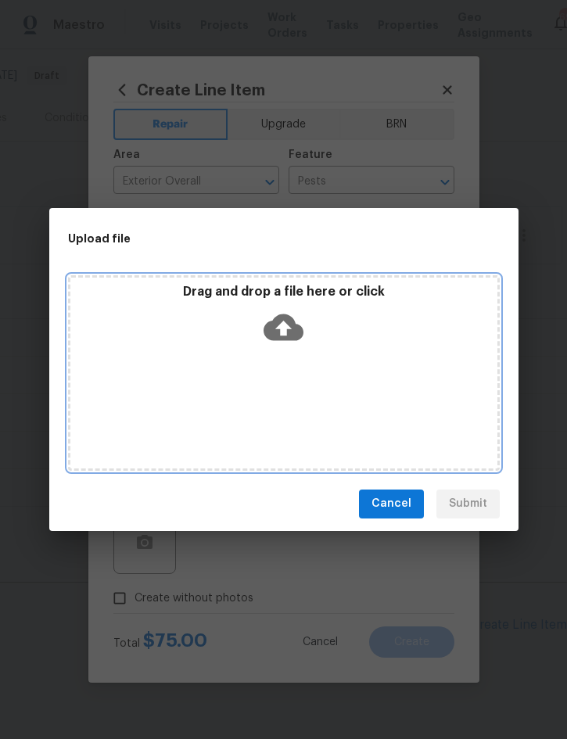
click at [371, 327] on div "Drag and drop a file here or click" at bounding box center [283, 317] width 427 height 67
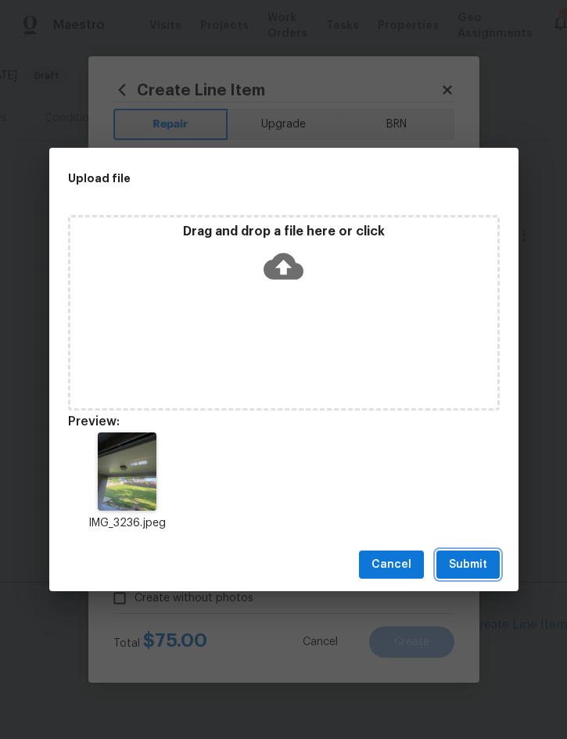
click at [468, 561] on span "Submit" at bounding box center [468, 566] width 38 height 20
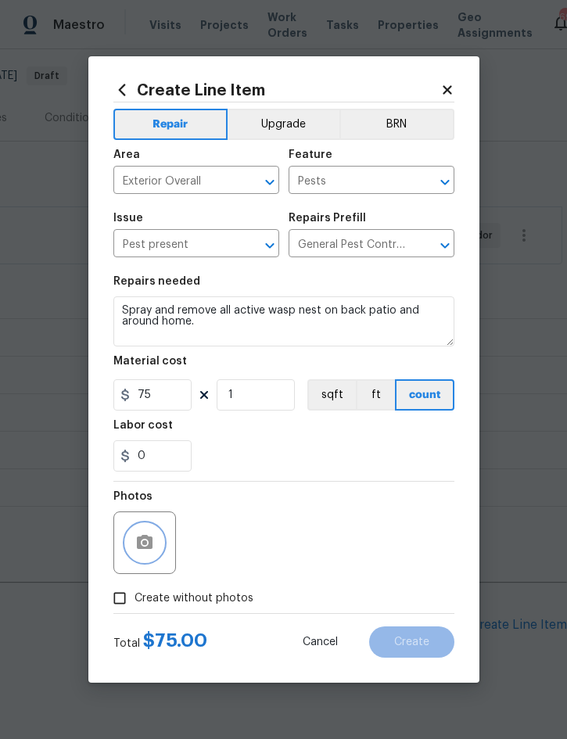
click at [142, 538] on icon "button" at bounding box center [145, 542] width 16 height 14
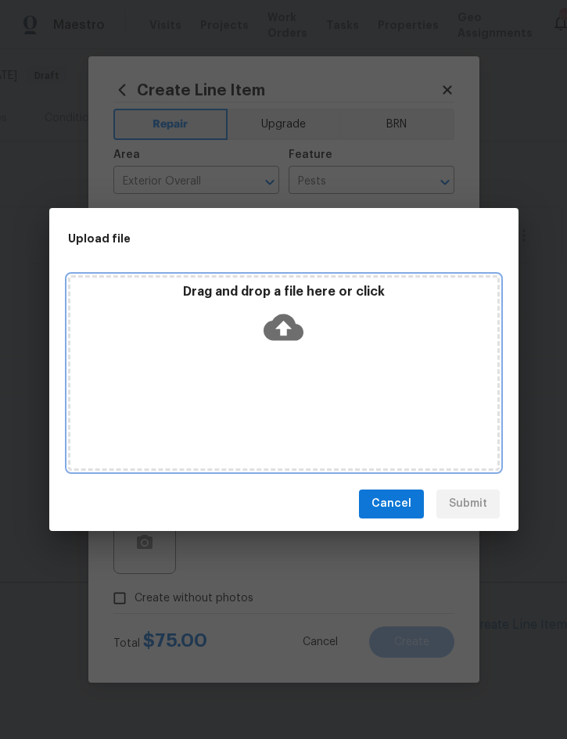
click at [401, 348] on div "Drag and drop a file here or click" at bounding box center [283, 317] width 427 height 67
